Goal: Check status: Check status

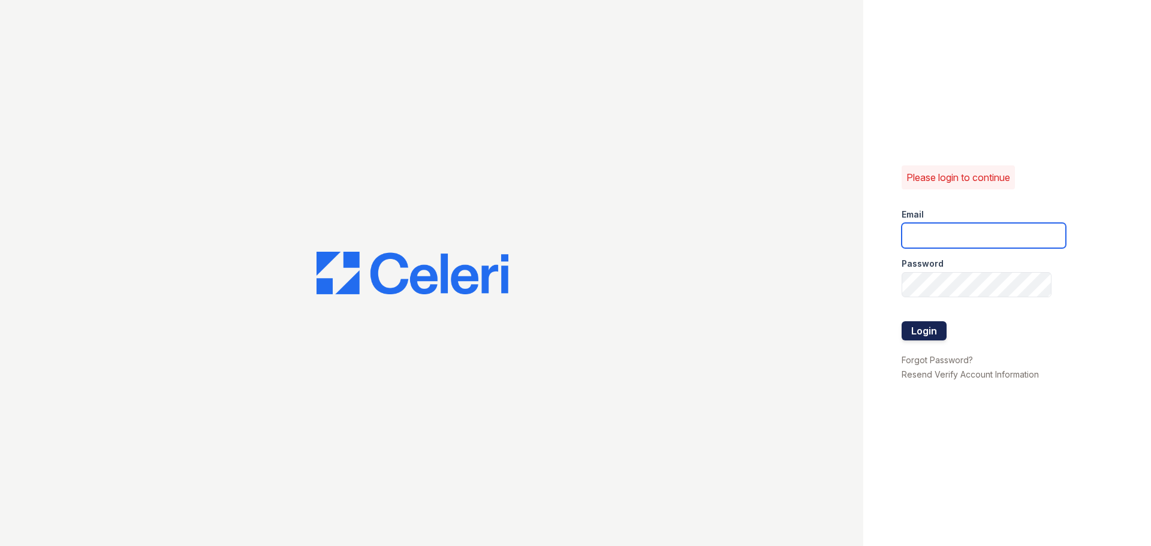
type input "arrivecrofton@trinity-pm.com"
click at [923, 333] on button "Login" at bounding box center [924, 330] width 45 height 19
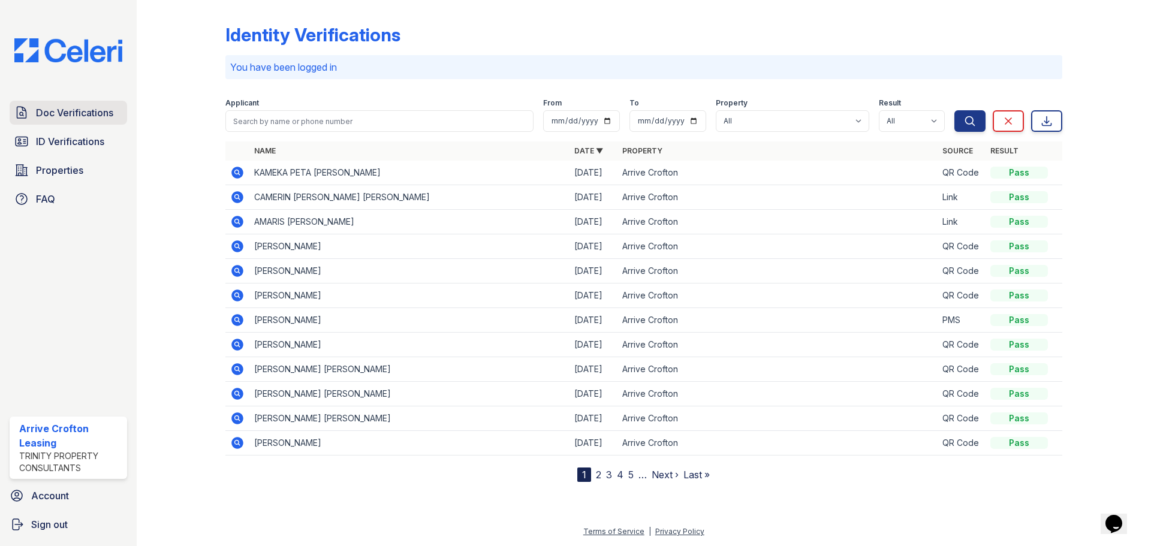
click at [46, 121] on link "Doc Verifications" at bounding box center [69, 113] width 118 height 24
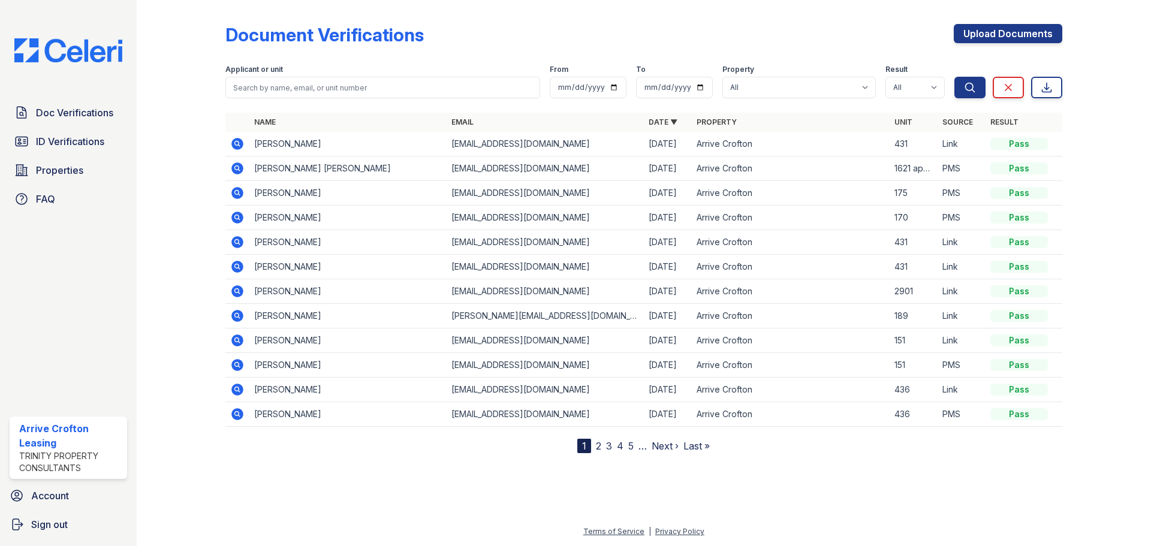
click at [236, 242] on icon at bounding box center [236, 241] width 3 height 3
